Goal: Information Seeking & Learning: Understand process/instructions

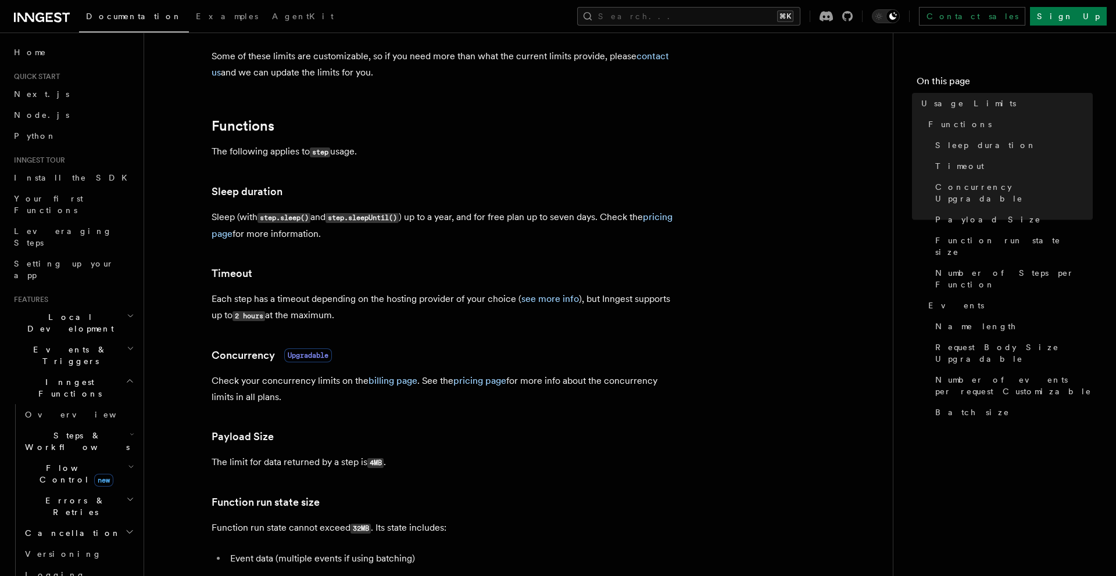
scroll to position [112, 0]
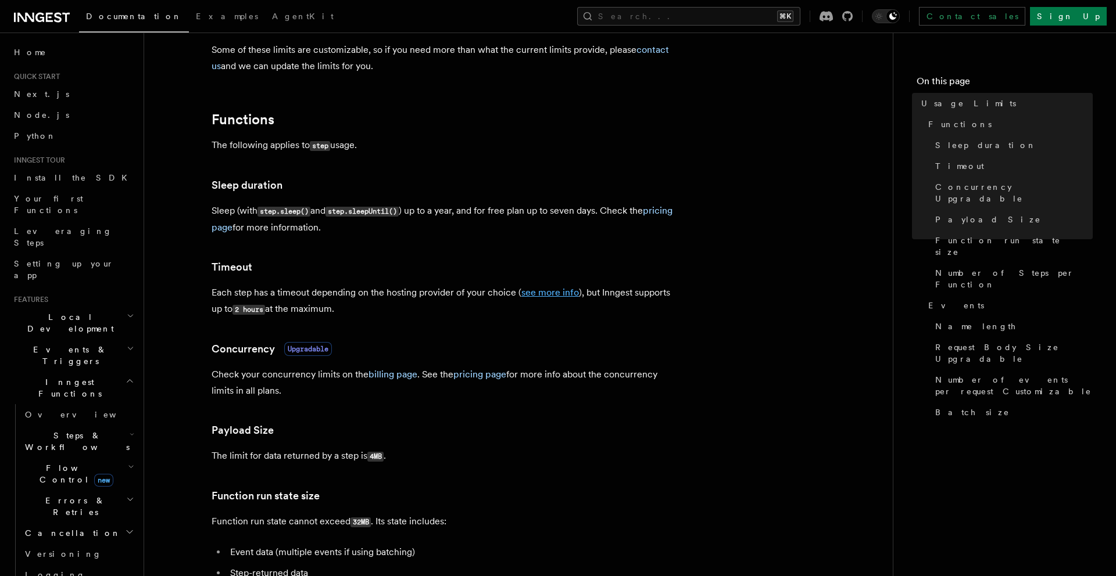
click at [547, 290] on link "see more info" at bounding box center [550, 292] width 58 height 11
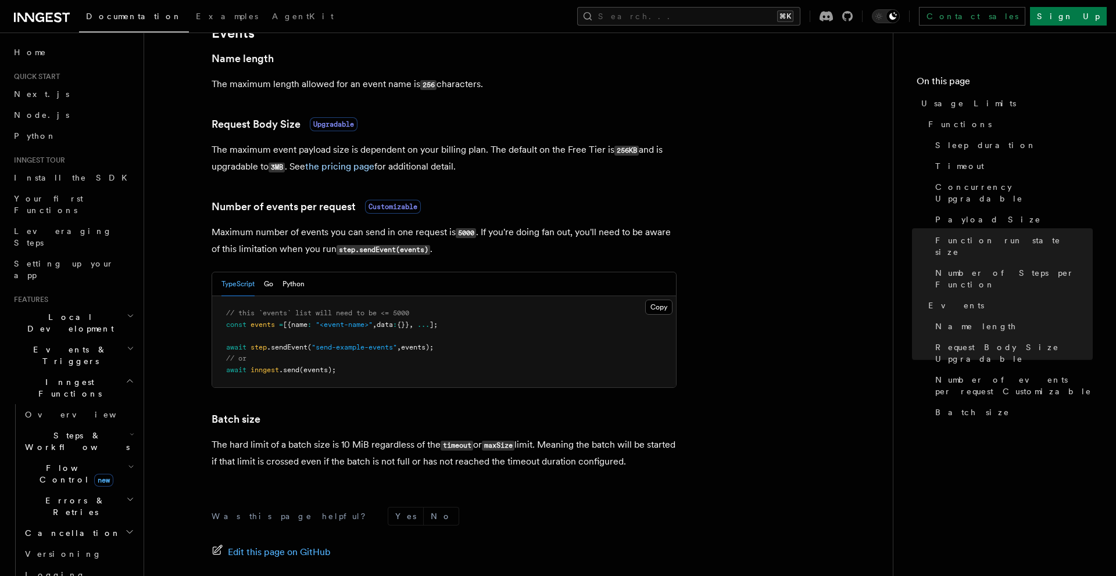
scroll to position [1021, 0]
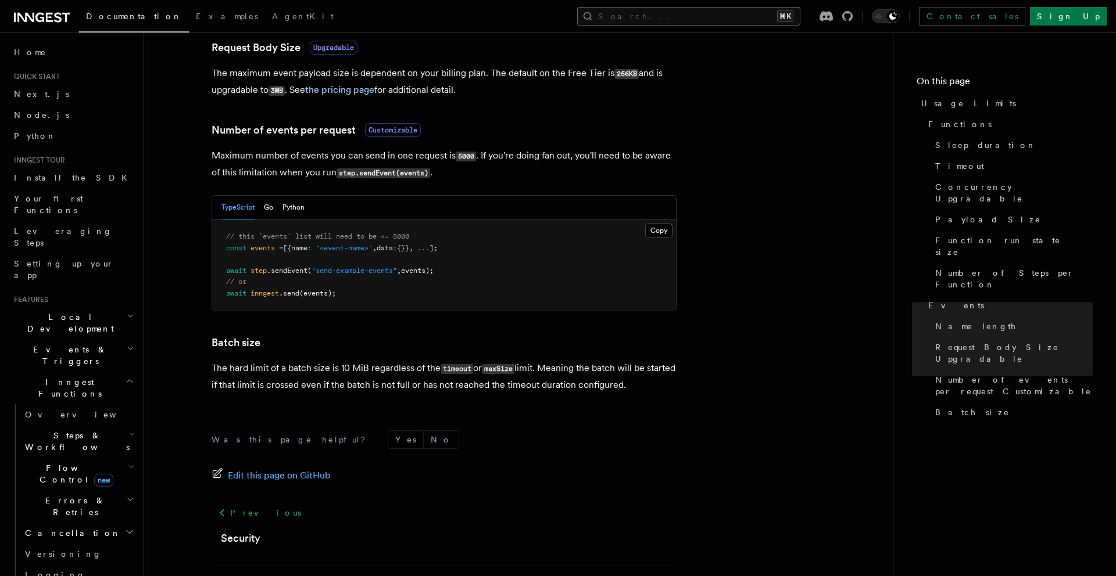
click at [686, 23] on button "Search... ⌘K" at bounding box center [688, 16] width 223 height 19
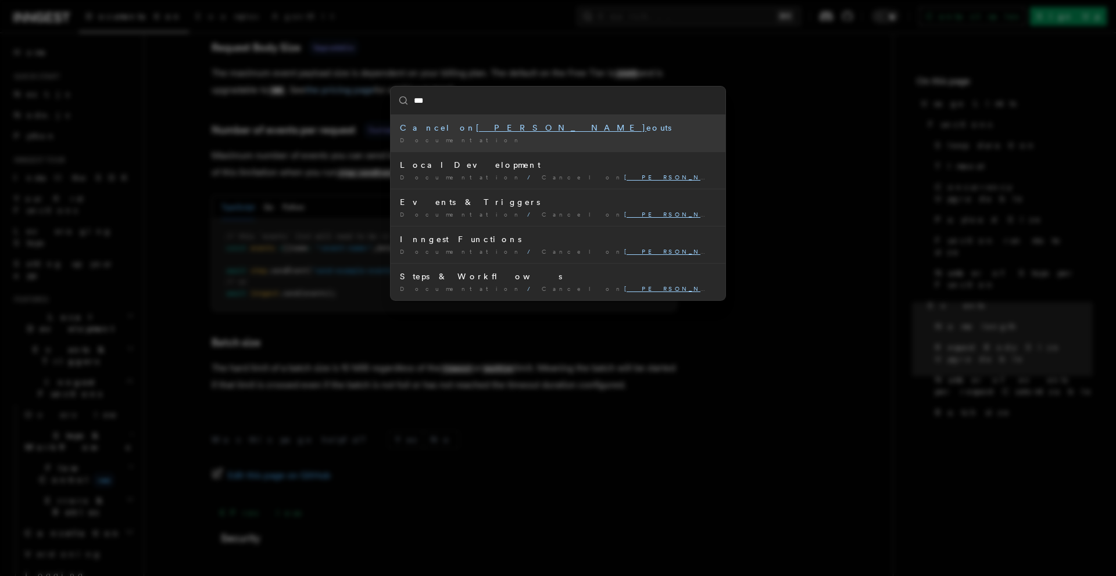
type input "****"
click at [561, 115] on li "Cancel on time outs Documentation /" at bounding box center [557, 133] width 335 height 37
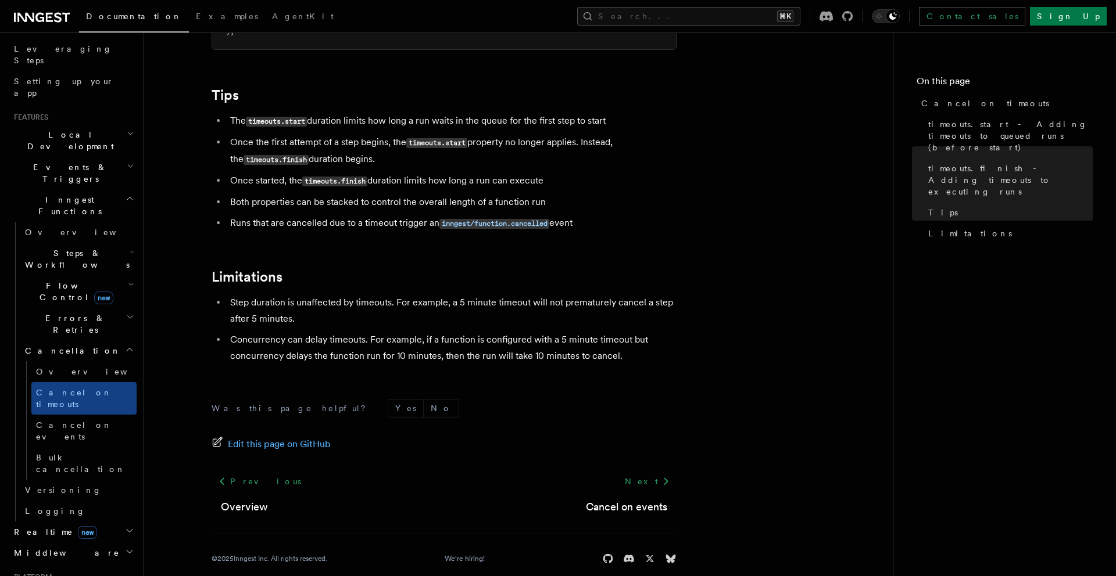
scroll to position [184, 0]
click at [709, 19] on button "Search... ⌘K" at bounding box center [688, 16] width 223 height 19
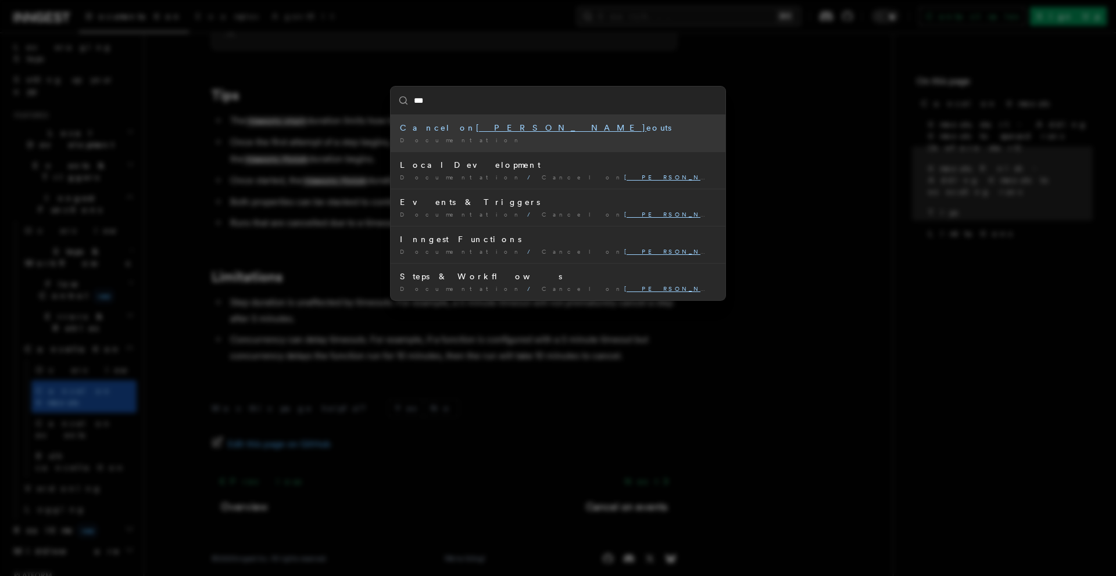
type input "****"
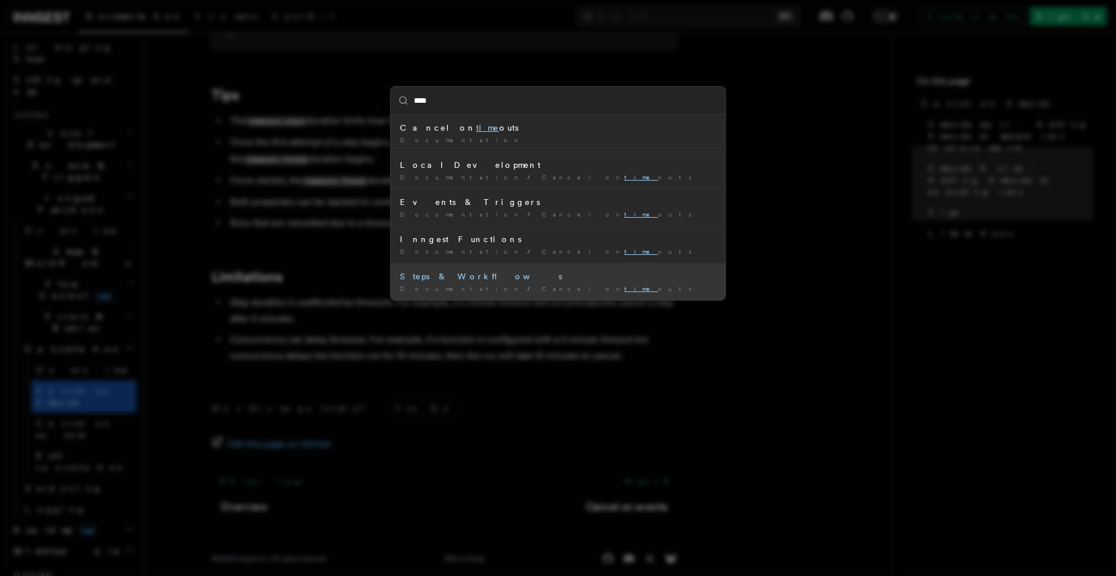
click at [506, 285] on div "Documentation / Cancel on time outs /" at bounding box center [558, 289] width 316 height 9
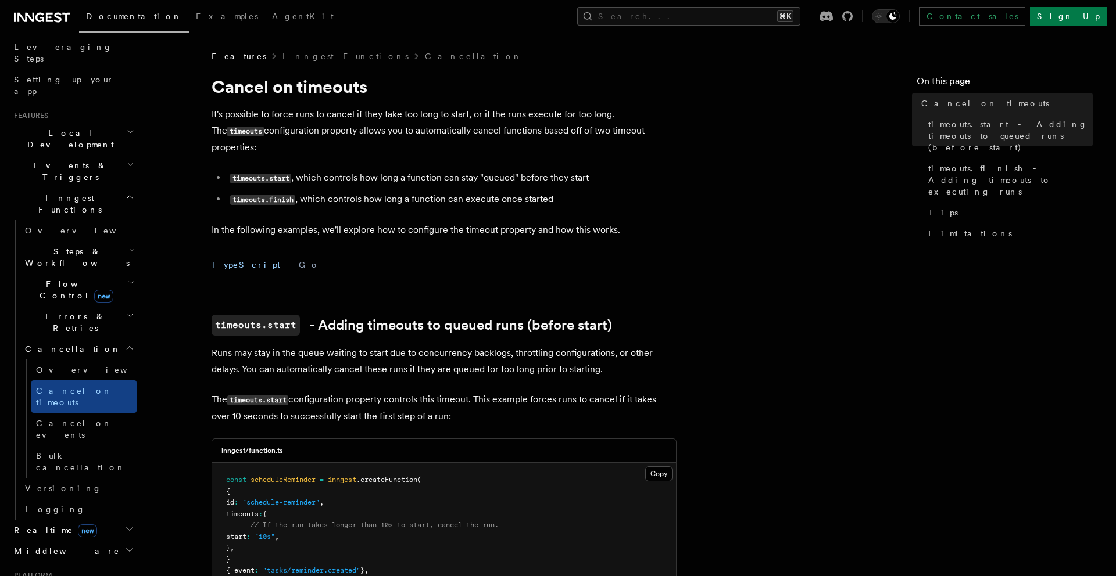
scroll to position [2, 0]
click at [299, 254] on button "Go" at bounding box center [309, 264] width 21 height 26
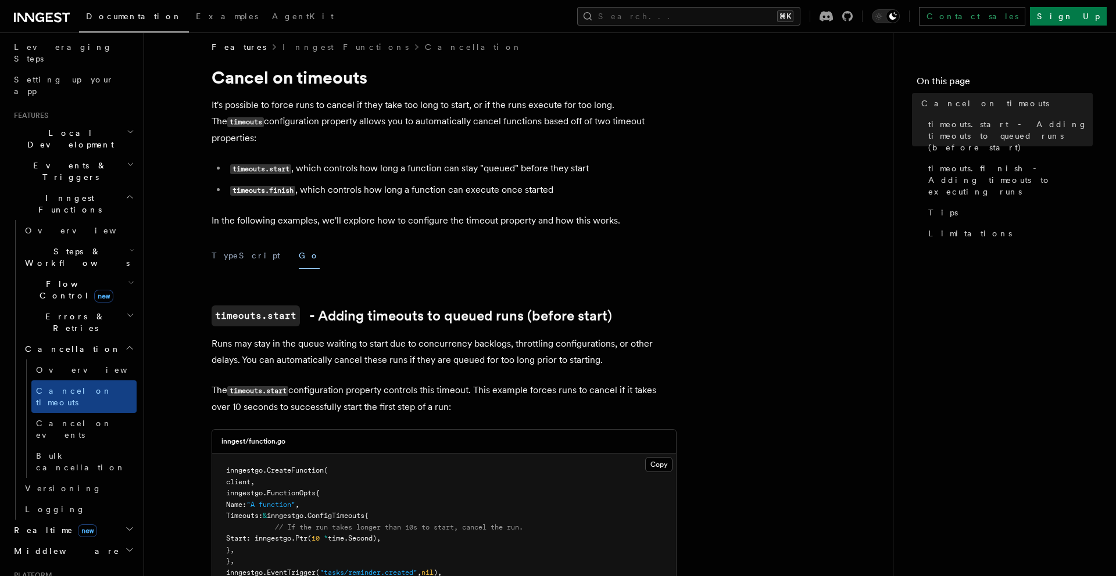
scroll to position [15, 0]
